Goal: Go to known website: Access a specific website the user already knows

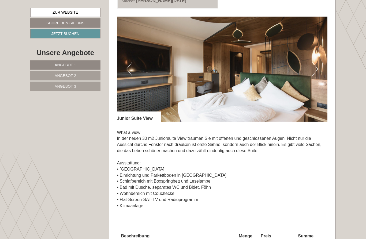
scroll to position [720, 0]
click at [245, 76] on img at bounding box center [222, 69] width 210 height 105
click at [318, 63] on button "Next" at bounding box center [315, 68] width 6 height 13
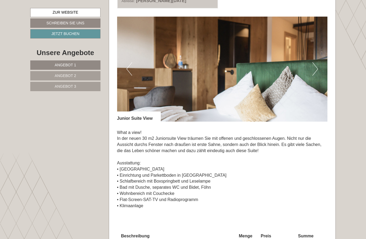
click at [314, 64] on button "Next" at bounding box center [315, 68] width 6 height 13
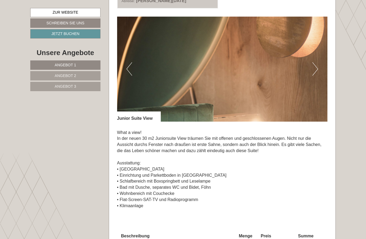
click at [316, 67] on button "Next" at bounding box center [315, 68] width 6 height 13
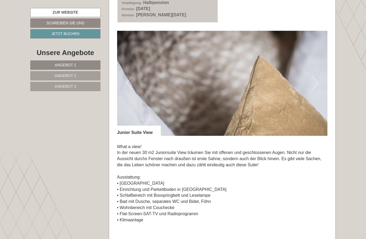
scroll to position [706, 0]
click at [315, 77] on button "Next" at bounding box center [315, 82] width 6 height 13
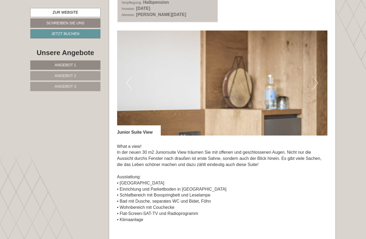
click at [317, 80] on button "Next" at bounding box center [315, 82] width 6 height 13
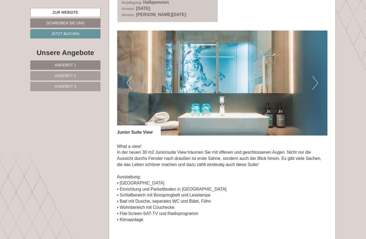
click at [313, 76] on button "Next" at bounding box center [315, 82] width 6 height 13
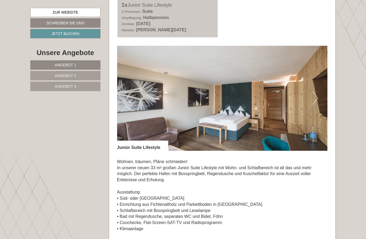
scroll to position [303, 0]
click at [271, 108] on img at bounding box center [222, 98] width 210 height 105
click at [319, 96] on img at bounding box center [222, 98] width 210 height 105
click at [315, 100] on button "Next" at bounding box center [315, 98] width 6 height 13
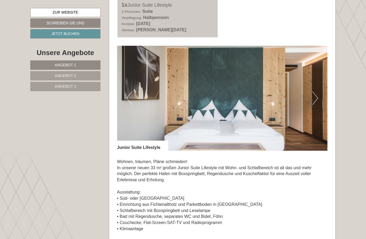
click at [317, 100] on button "Next" at bounding box center [315, 98] width 6 height 13
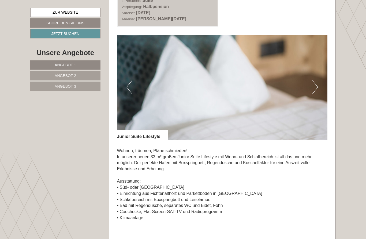
scroll to position [314, 0]
click at [318, 86] on img at bounding box center [222, 87] width 210 height 105
click at [312, 89] on img at bounding box center [222, 87] width 210 height 105
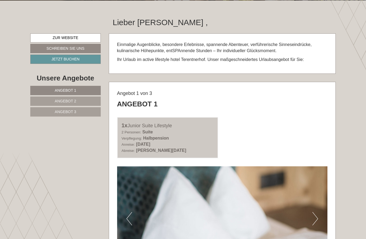
scroll to position [173, 0]
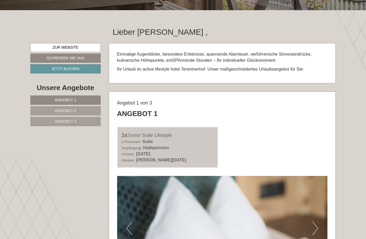
click at [50, 51] on link "Zur Website" at bounding box center [65, 47] width 70 height 9
